Goal: Find specific page/section: Find specific page/section

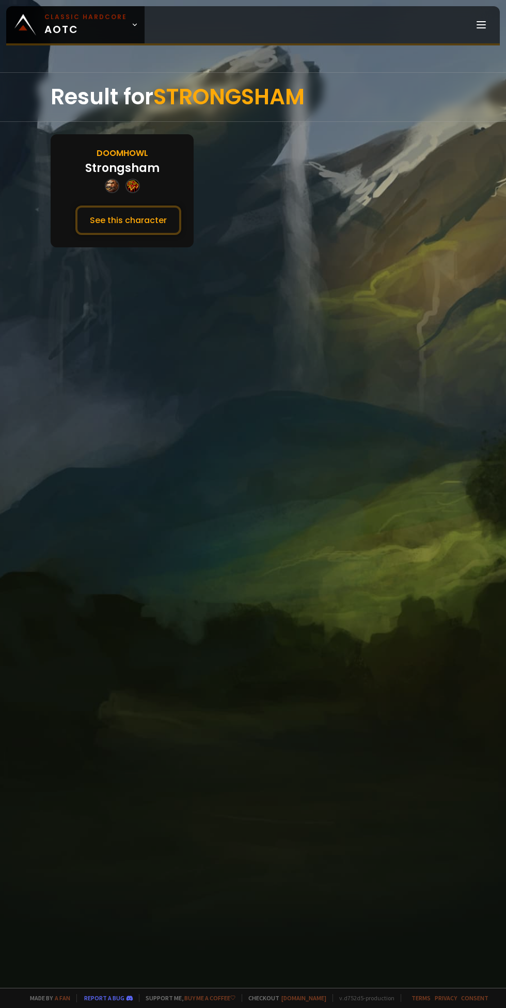
click at [138, 210] on button "See this character" at bounding box center [128, 219] width 106 height 29
click at [145, 228] on button "See this character" at bounding box center [128, 219] width 106 height 29
